Goal: Find specific fact: Find specific fact

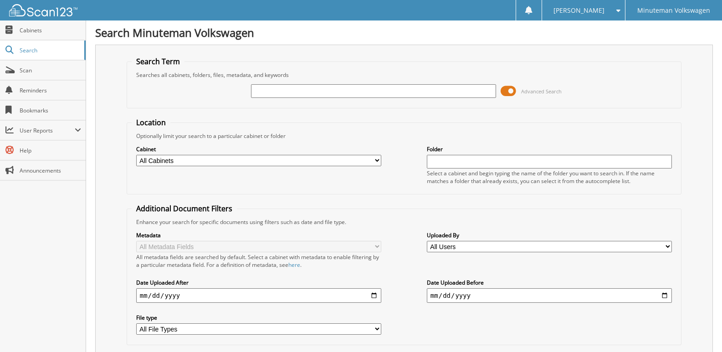
click at [404, 92] on input "text" at bounding box center [373, 91] width 245 height 14
type input "39640"
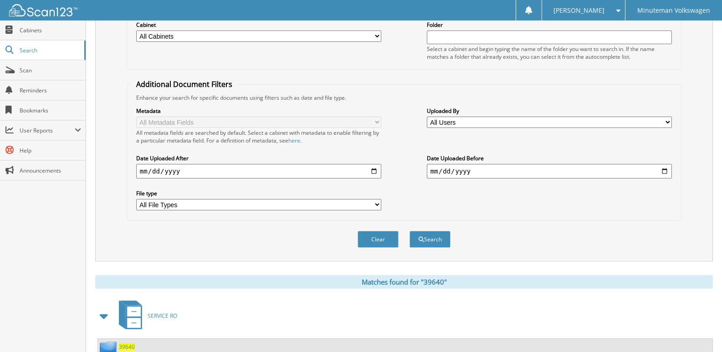
scroll to position [273, 0]
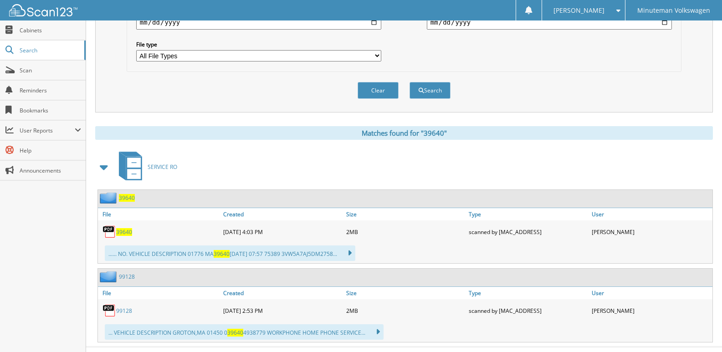
click at [124, 232] on span "39640" at bounding box center [124, 232] width 16 height 8
click at [197, 153] on div "SERVICE RO" at bounding box center [403, 167] width 617 height 36
click at [127, 231] on span "39640" at bounding box center [124, 232] width 16 height 8
